Goal: Task Accomplishment & Management: Manage account settings

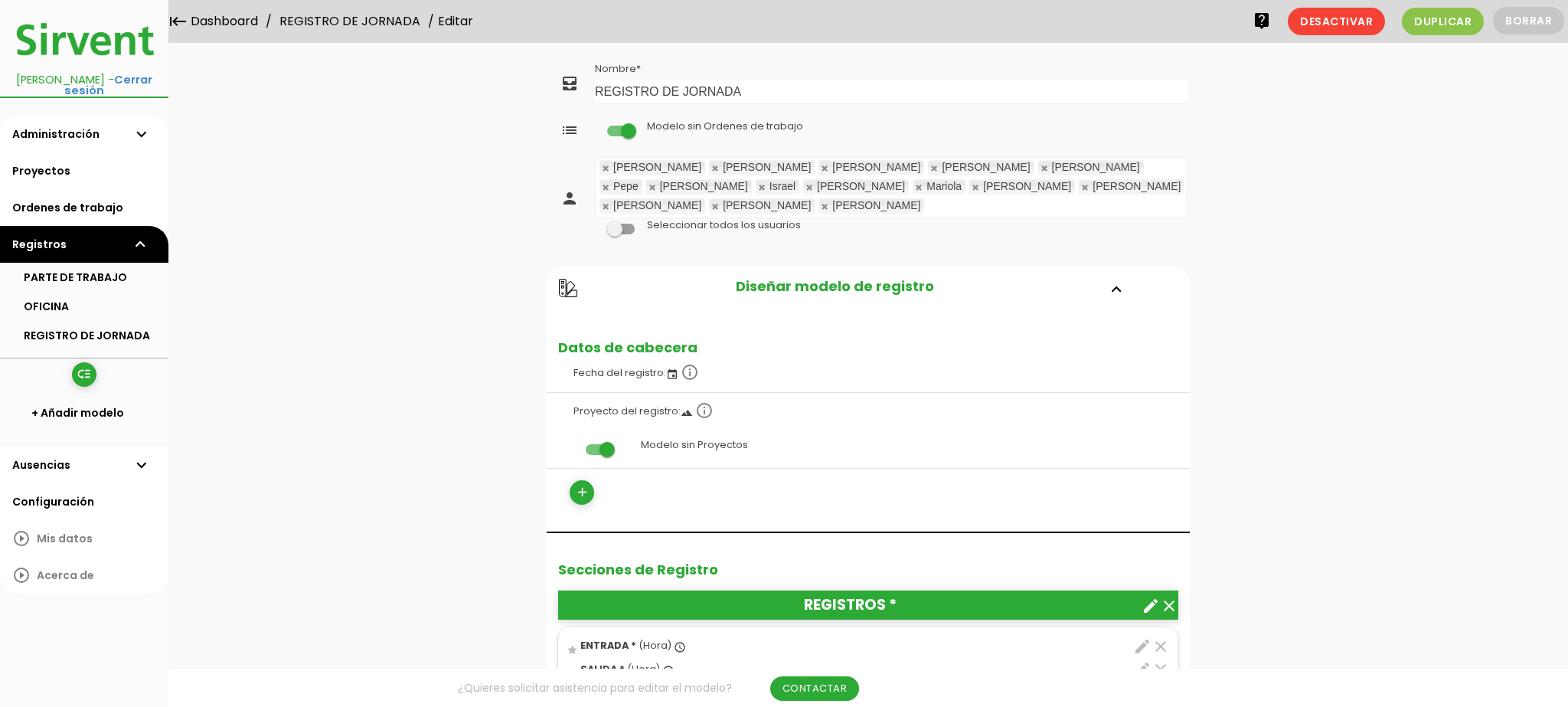
click at [924, 182] on link at bounding box center [920, 187] width 9 height 10
click at [611, 201] on link at bounding box center [606, 206] width 9 height 10
click at [810, 56] on link "Guardar" at bounding box center [830, 52] width 92 height 28
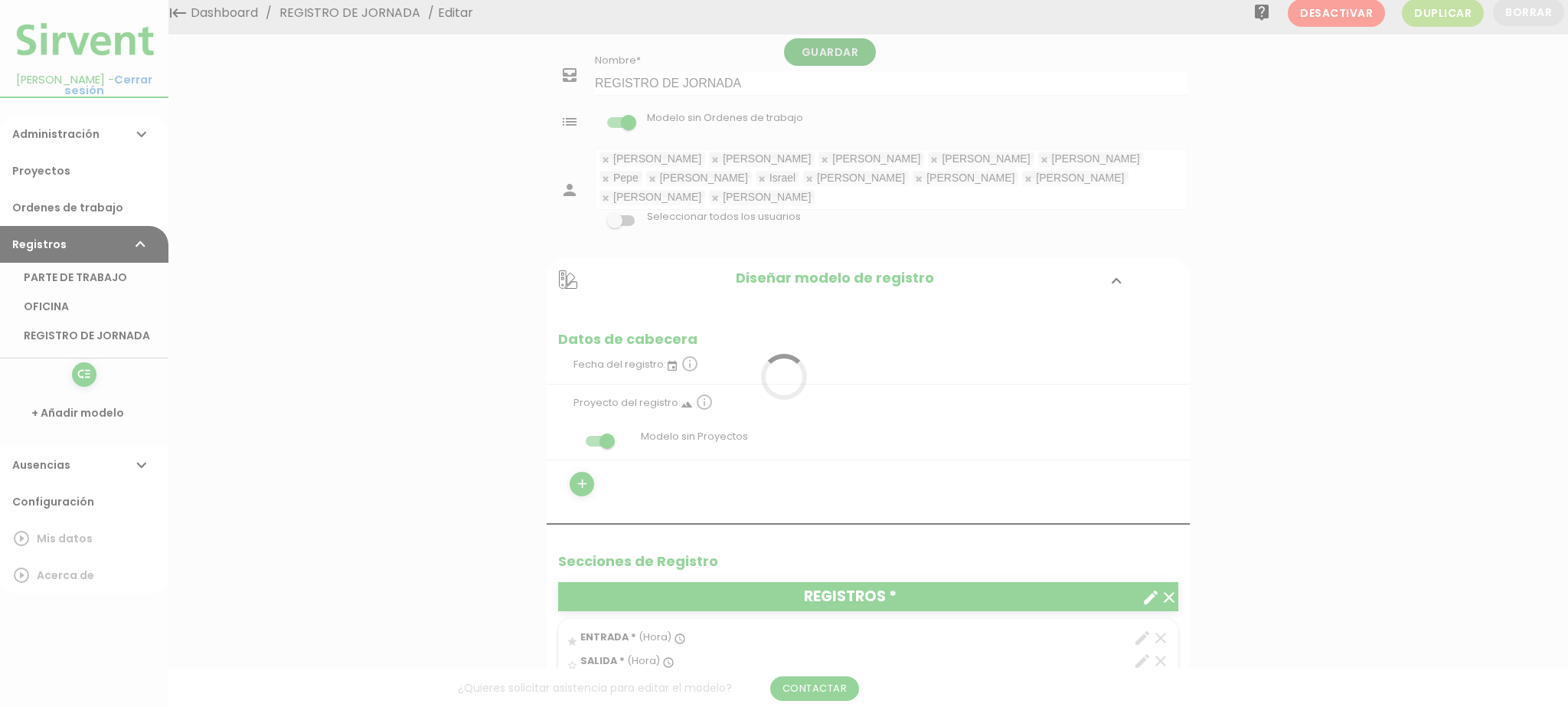
scroll to position [10, 0]
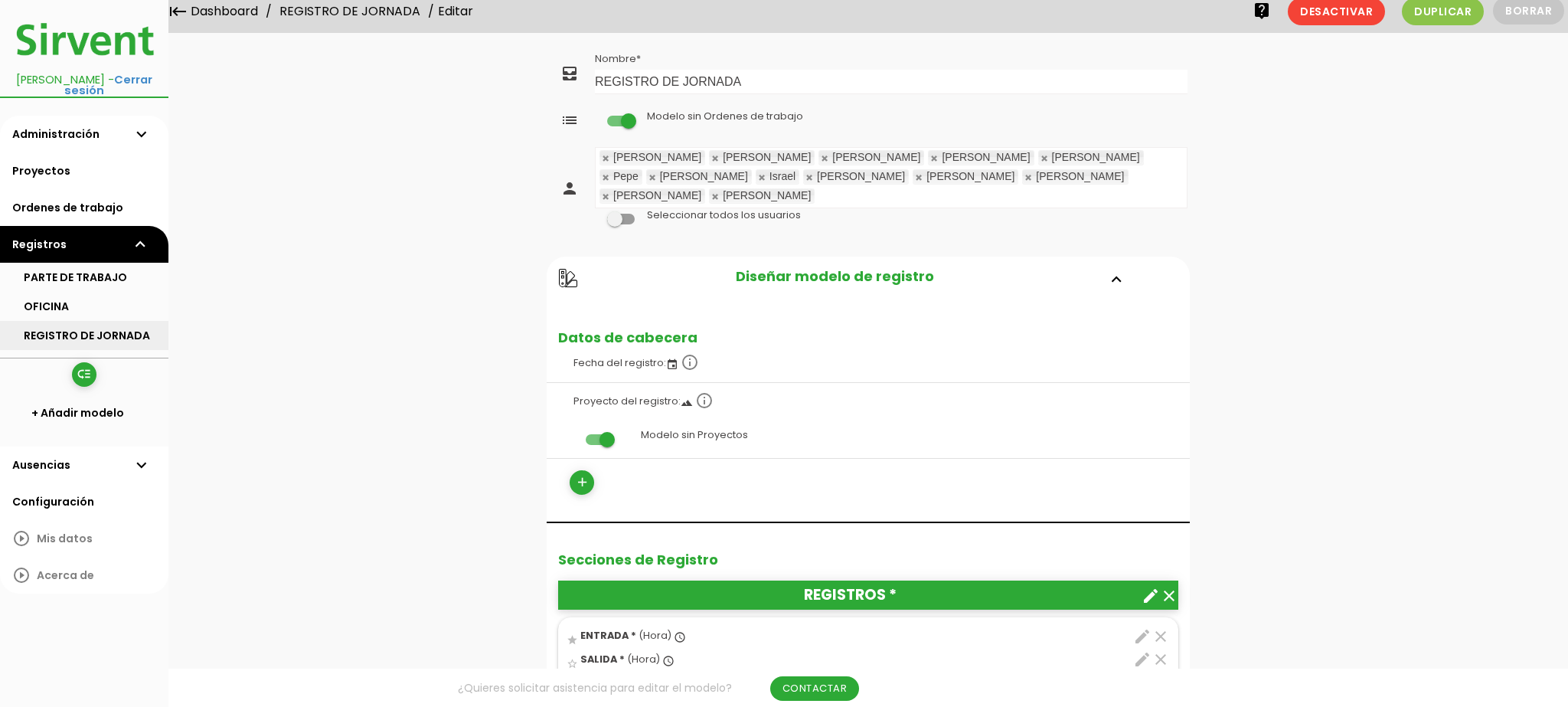
click at [44, 321] on link "REGISTRO DE JORNADA" at bounding box center [84, 335] width 169 height 29
